Goal: Entertainment & Leisure: Consume media (video, audio)

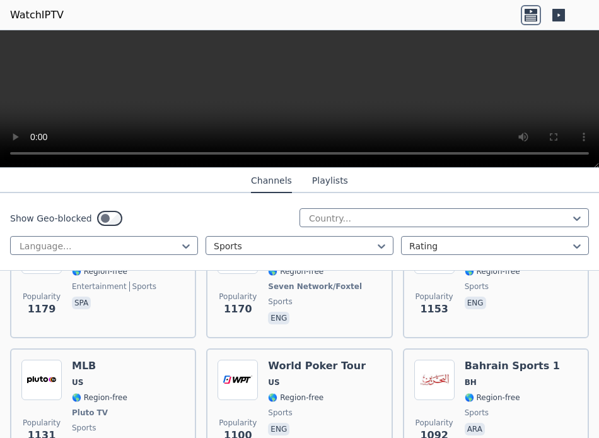
scroll to position [946, 0]
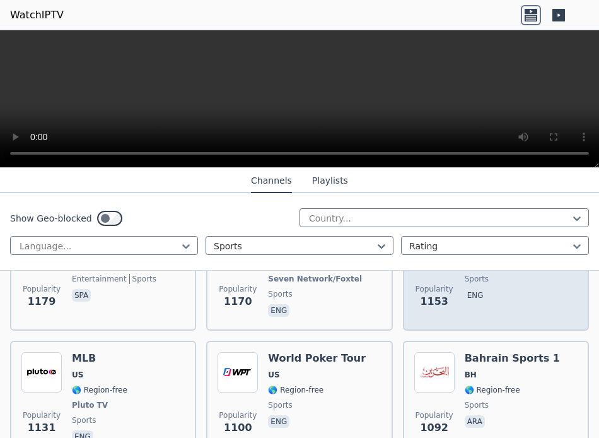
click at [492, 274] on div "Fight Network CA 🌎 Region-free sports eng" at bounding box center [505, 272] width 81 height 93
click at [488, 274] on div "Fight Network CA 🌎 Region-free sports eng" at bounding box center [505, 272] width 81 height 93
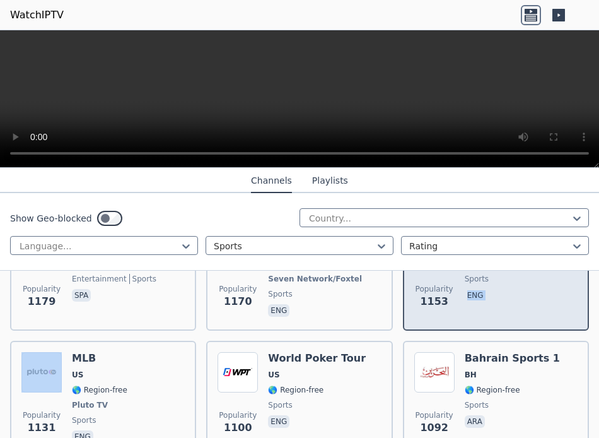
click at [488, 274] on div "Fight Network CA 🌎 Region-free sports eng" at bounding box center [505, 272] width 81 height 93
click at [465, 274] on div "Fight Network CA 🌎 Region-free sports eng" at bounding box center [505, 272] width 81 height 93
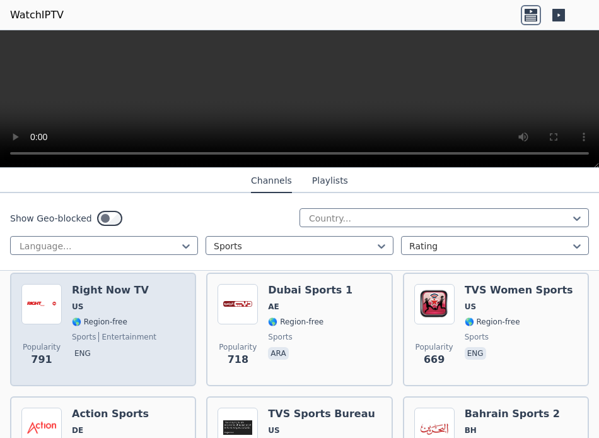
scroll to position [1451, 0]
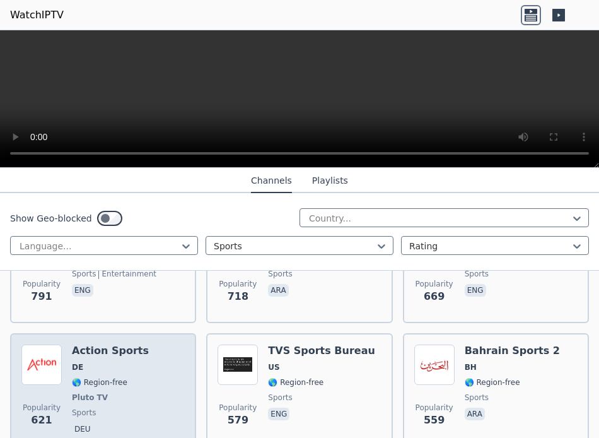
click at [142, 274] on div "Popularity 621 Action Sports DE 🌎 Region-free Pluto TV sports deu" at bounding box center [102, 390] width 163 height 93
click at [43, 274] on img at bounding box center [41, 364] width 40 height 40
